Goal: Transaction & Acquisition: Subscribe to service/newsletter

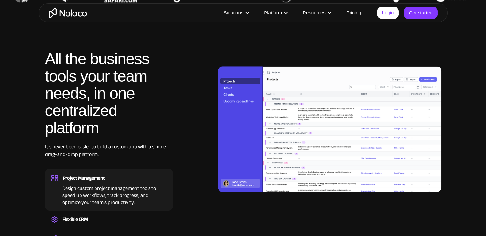
scroll to position [539, 0]
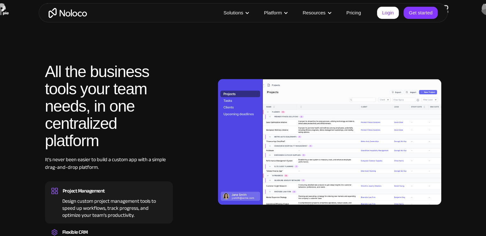
click at [468, 71] on section "All the business tools your team needs, in one centralized platform It’s never …" at bounding box center [243, 172] width 486 height 283
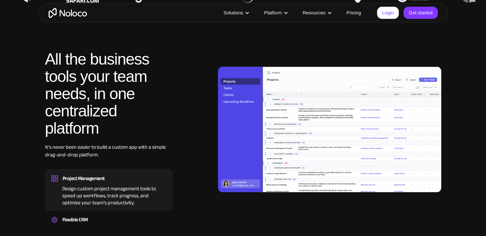
drag, startPoint x: 468, startPoint y: 63, endPoint x: 468, endPoint y: 70, distance: 7.4
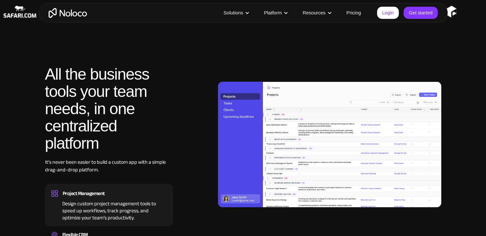
scroll to position [532, 0]
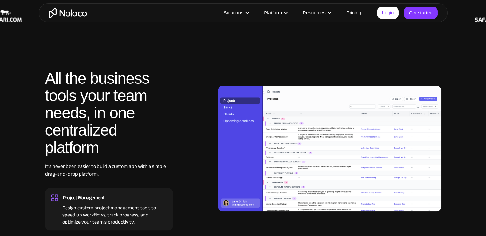
click at [460, 55] on section "All the business tools your team needs, in one centralized platform It’s never …" at bounding box center [243, 179] width 486 height 283
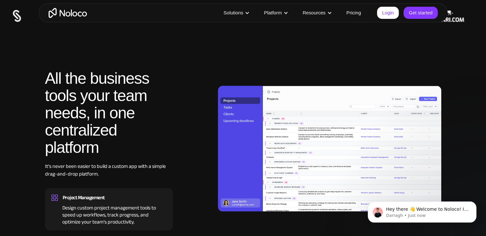
scroll to position [564, 0]
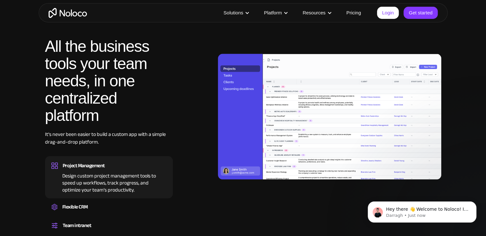
click at [359, 12] on link "Pricing" at bounding box center [354, 13] width 31 height 8
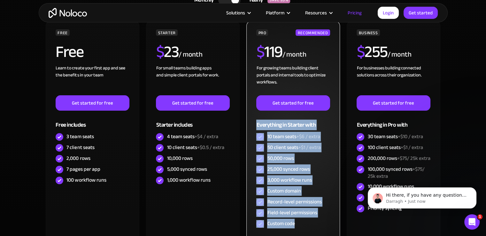
drag, startPoint x: 256, startPoint y: 124, endPoint x: 303, endPoint y: 222, distance: 108.7
click at [303, 222] on div "PRO RECOMMENDED $ 119 / month For growing teams building client portals and int…" at bounding box center [293, 129] width 74 height 200
click at [303, 222] on div "Custom code" at bounding box center [293, 223] width 74 height 11
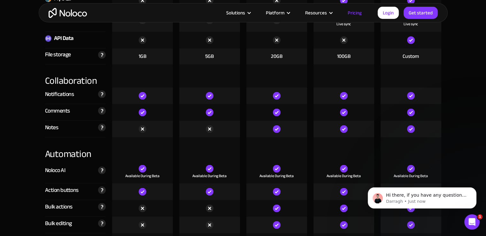
scroll to position [1154, 0]
